Goal: Task Accomplishment & Management: Manage account settings

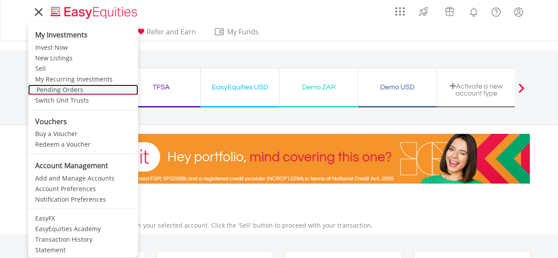
click at [70, 89] on link "Pending Orders" at bounding box center [83, 89] width 110 height 11
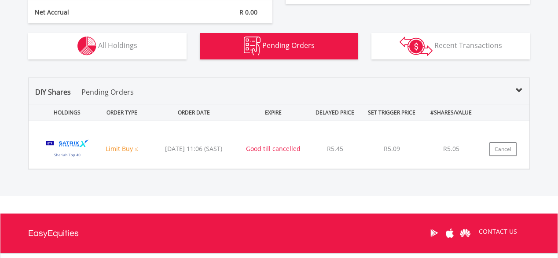
scroll to position [630, 0]
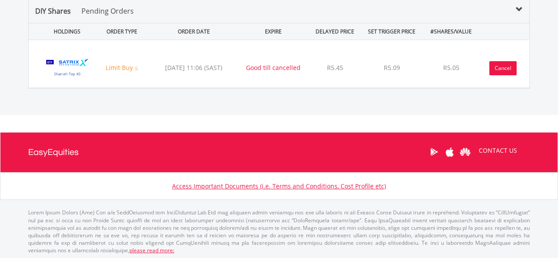
click at [508, 62] on button "Cancel" at bounding box center [502, 68] width 27 height 14
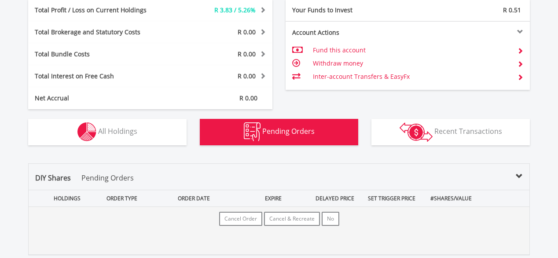
scroll to position [484, 0]
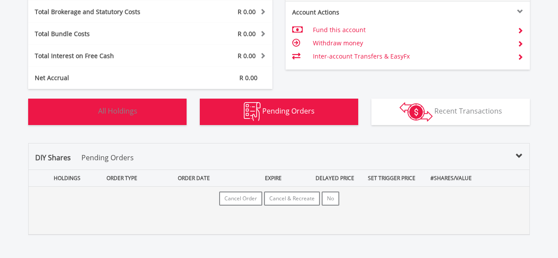
click at [134, 115] on button "Holdings All Holdings" at bounding box center [107, 112] width 158 height 26
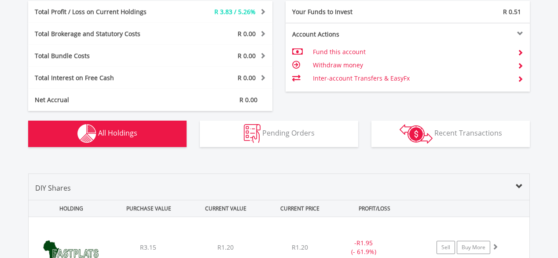
scroll to position [474, 0]
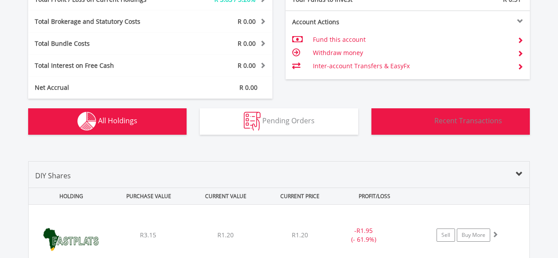
click at [451, 116] on span "Recent Transactions" at bounding box center [468, 121] width 68 height 10
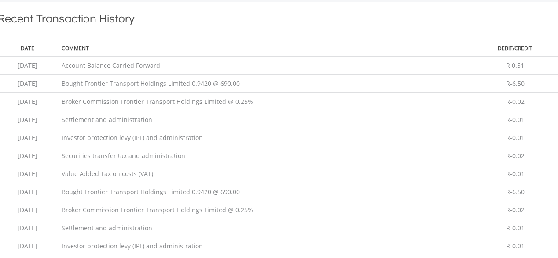
scroll to position [617, 0]
